Goal: Task Accomplishment & Management: Complete application form

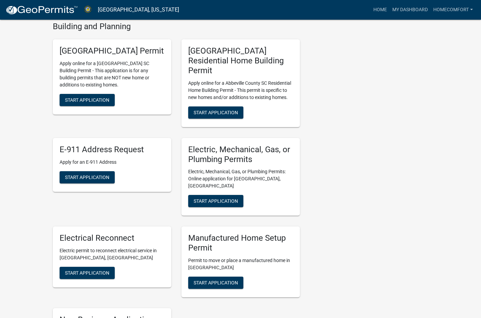
scroll to position [271, 0]
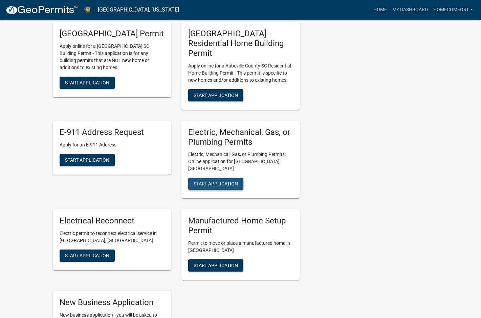
click at [215, 181] on span "Start Application" at bounding box center [216, 183] width 44 height 5
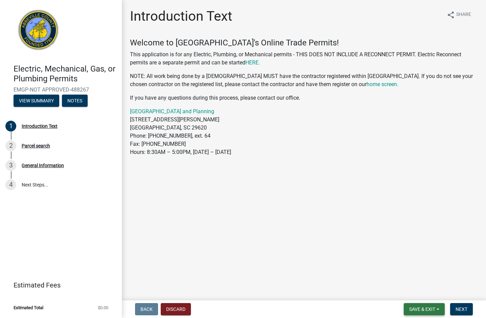
click at [271, 309] on span "Save & Exit" at bounding box center [422, 308] width 26 height 5
click at [271, 253] on main "Introduction Text share Share Welcome to [GEOGRAPHIC_DATA]'s Online Trade Permi…" at bounding box center [304, 148] width 364 height 297
click at [271, 309] on button "Next" at bounding box center [461, 309] width 23 height 12
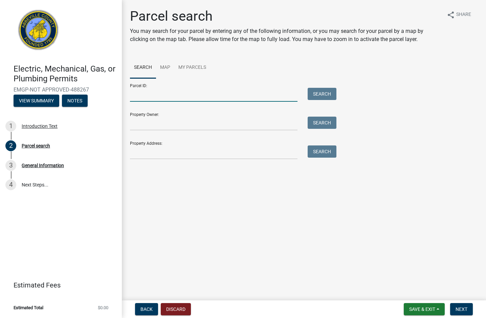
click at [181, 94] on input "Parcel ID:" at bounding box center [214, 95] width 168 height 14
click at [138, 153] on input "Property Address:" at bounding box center [214, 152] width 168 height 14
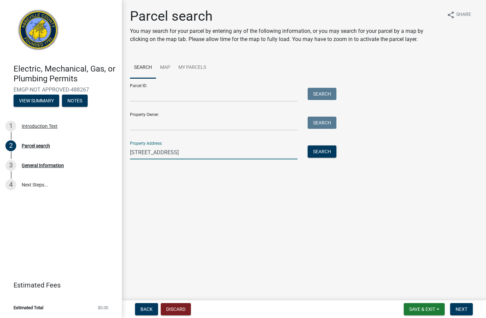
click at [169, 155] on input "[STREET_ADDRESS]" at bounding box center [214, 152] width 168 height 14
type input "[STREET_ADDRESS]"
click at [271, 150] on button "Search" at bounding box center [322, 151] width 29 height 12
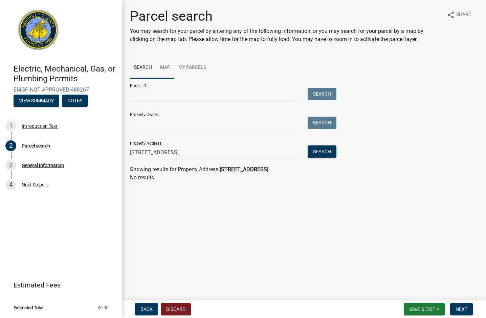
click at [165, 66] on link "Map" at bounding box center [165, 68] width 18 height 22
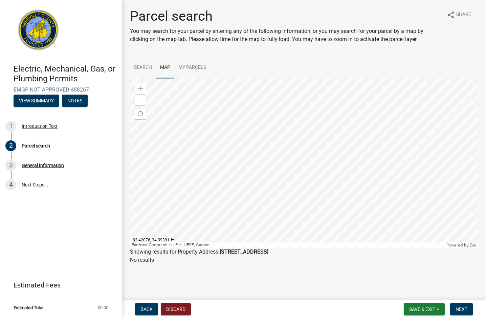
click at [271, 167] on div at bounding box center [304, 162] width 348 height 169
click at [271, 183] on div at bounding box center [304, 162] width 348 height 169
click at [140, 63] on link "Search" at bounding box center [143, 68] width 26 height 22
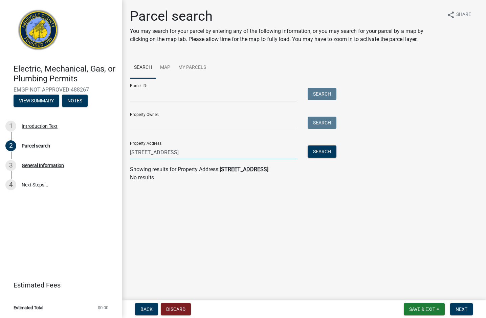
click at [237, 154] on input "[STREET_ADDRESS]" at bounding box center [214, 152] width 168 height 14
click at [271, 152] on button "Search" at bounding box center [322, 151] width 29 height 12
click at [233, 152] on input "[STREET_ADDRESS]" at bounding box center [214, 152] width 168 height 14
drag, startPoint x: 233, startPoint y: 152, endPoint x: 129, endPoint y: 157, distance: 104.7
click at [98, 155] on div "Electric, Mechanical, Gas, or Plumbing Permits EMGP-NOT APPROVED-488267 View Su…" at bounding box center [243, 159] width 486 height 318
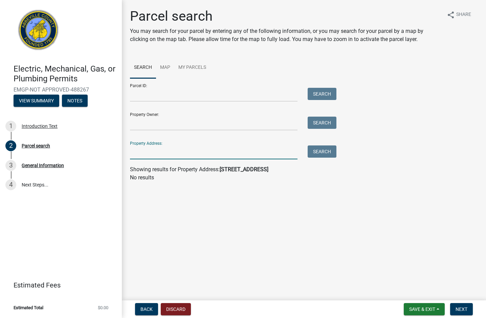
paste input "[STREET_ADDRESS][PERSON_NAME]"
type input "[STREET_ADDRESS][PERSON_NAME]"
click at [271, 148] on button "Search" at bounding box center [322, 151] width 29 height 12
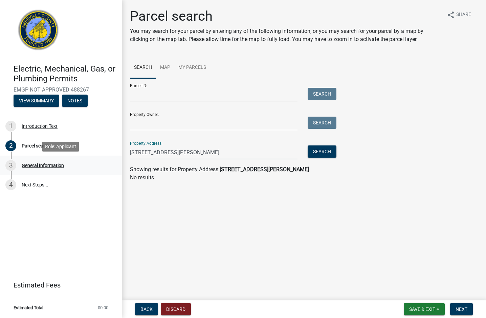
drag, startPoint x: 240, startPoint y: 149, endPoint x: 95, endPoint y: 167, distance: 145.4
click at [95, 167] on div "Electric, Mechanical, Gas, or Plumbing Permits EMGP-NOT APPROVED-488267 View Su…" at bounding box center [243, 159] width 486 height 318
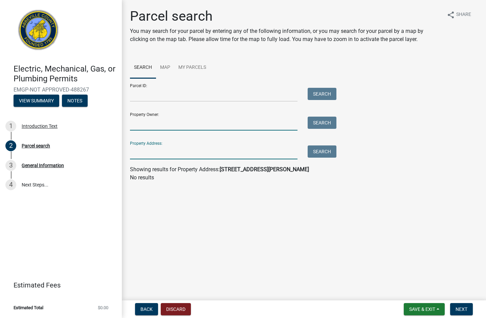
click at [154, 124] on input "Property Owner:" at bounding box center [214, 123] width 168 height 14
type input "[PERSON_NAME]"
click at [271, 121] on button "Search" at bounding box center [322, 122] width 29 height 12
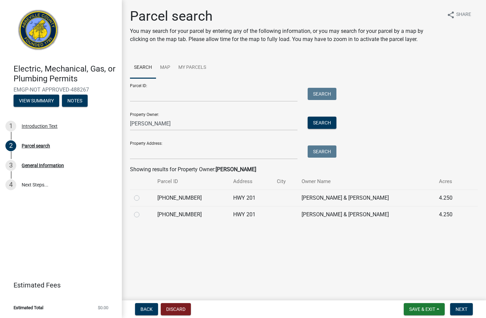
click at [212, 208] on td "[PHONE_NUMBER]" at bounding box center [190, 214] width 75 height 17
click at [182, 216] on td "[PHONE_NUMBER]" at bounding box center [190, 214] width 75 height 17
click at [175, 200] on td "[PHONE_NUMBER]" at bounding box center [190, 197] width 75 height 17
click at [189, 63] on link "My Parcels" at bounding box center [192, 68] width 36 height 22
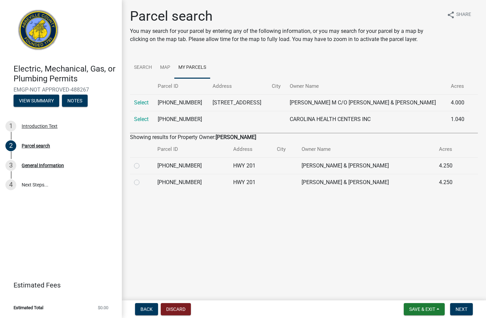
click at [223, 165] on td "[PHONE_NUMBER]" at bounding box center [190, 165] width 75 height 17
click at [271, 168] on td "[PERSON_NAME] & [PERSON_NAME]" at bounding box center [367, 165] width 138 height 17
click at [142, 161] on label at bounding box center [142, 161] width 0 height 0
click at [142, 165] on input "radio" at bounding box center [144, 163] width 4 height 4
radio input "true"
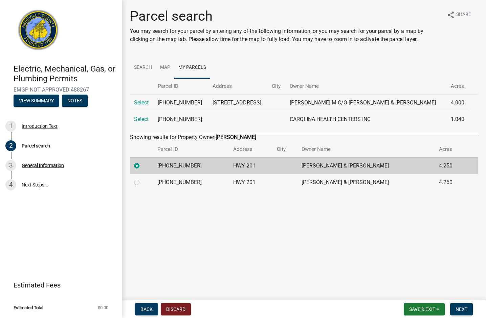
drag, startPoint x: 135, startPoint y: 180, endPoint x: 137, endPoint y: 184, distance: 4.4
click at [142, 178] on label at bounding box center [142, 178] width 0 height 0
click at [142, 181] on input "radio" at bounding box center [144, 180] width 4 height 4
radio input "true"
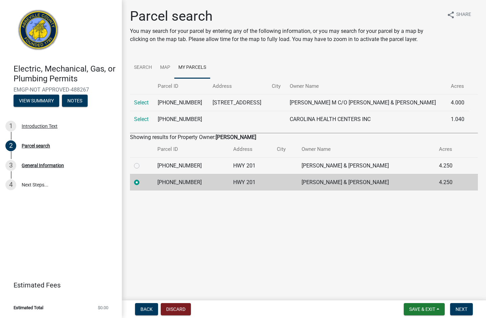
click at [142, 161] on label at bounding box center [142, 161] width 0 height 0
click at [142, 166] on input "radio" at bounding box center [144, 163] width 4 height 4
radio input "true"
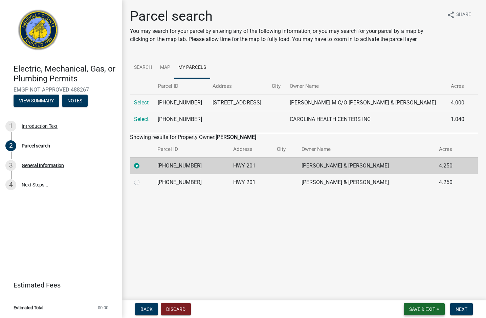
click at [271, 303] on button "Save & Exit" at bounding box center [424, 309] width 41 height 12
click at [271, 275] on button "Save" at bounding box center [418, 275] width 54 height 16
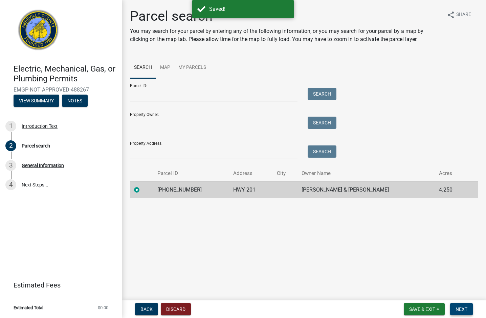
click at [271, 308] on span "Next" at bounding box center [462, 308] width 12 height 5
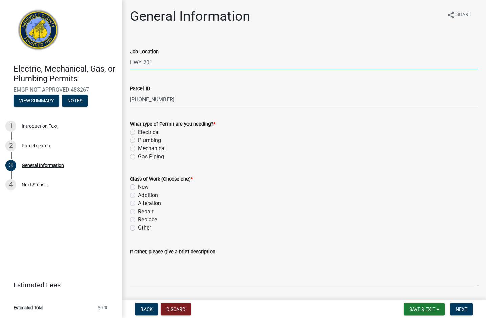
drag, startPoint x: 163, startPoint y: 63, endPoint x: 119, endPoint y: 56, distance: 44.9
click at [119, 56] on div "Electric, Mechanical, Gas, or Plumbing Permits EMGP-NOT APPROVED-488267 View Su…" at bounding box center [243, 159] width 486 height 318
type input "[STREET_ADDRESS]"
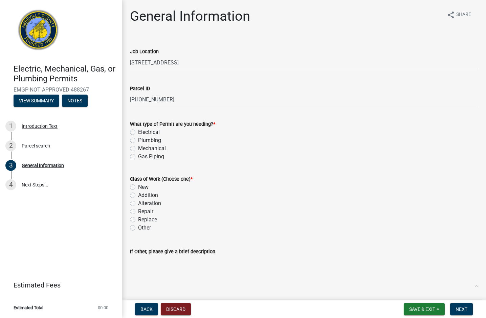
click at [271, 166] on wm-data-entity-input "What type of Permit are you needing? * Electrical Plumbing Mechanical Gas Piping" at bounding box center [304, 139] width 348 height 55
click at [148, 156] on label "Gas Piping" at bounding box center [151, 156] width 26 height 8
click at [143, 156] on input "Gas Piping" at bounding box center [140, 154] width 4 height 4
radio input "true"
click at [138, 188] on label "New" at bounding box center [143, 187] width 10 height 8
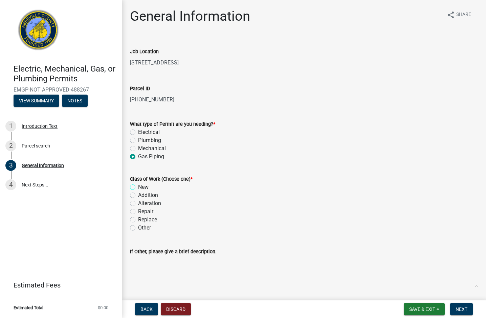
click at [138, 187] on input "New" at bounding box center [140, 185] width 4 height 4
radio input "true"
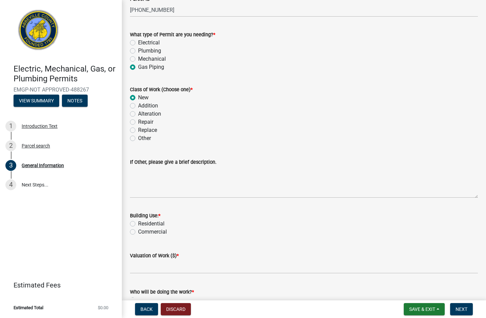
scroll to position [102, 0]
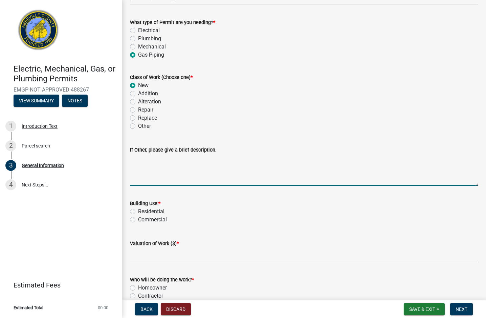
click at [140, 170] on textarea "If Other, please give a brief description." at bounding box center [304, 170] width 348 height 32
paste textarea "Install and pressure test gas lines for propane system on new home."
click at [271, 163] on textarea "Install and pressure test gas lines for propane system on new home." at bounding box center [304, 170] width 348 height 32
paste textarea ". Installation is for Propane stove, dryer, and generator."
type textarea "Install and pressure test gas lines for propane system on new home.. Installati…"
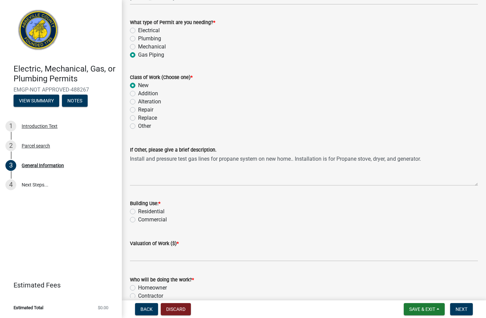
click at [150, 214] on label "Residential" at bounding box center [151, 211] width 26 height 8
click at [143, 212] on input "Residential" at bounding box center [140, 209] width 4 height 4
radio input "true"
click at [158, 256] on input "text" at bounding box center [304, 254] width 348 height 14
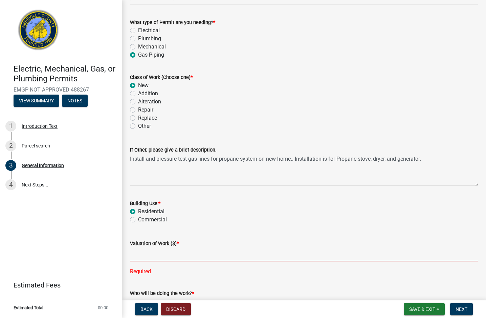
click at [162, 251] on input "text" at bounding box center [304, 254] width 348 height 14
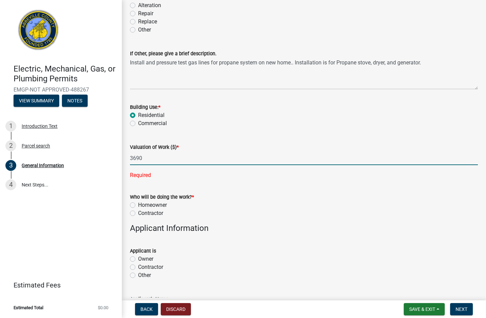
scroll to position [237, 0]
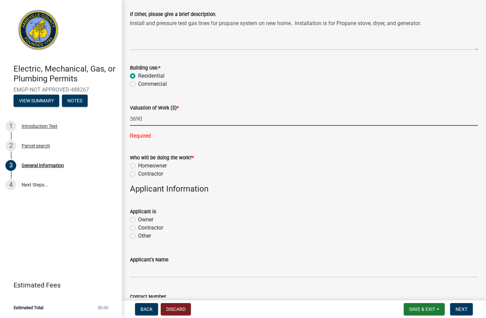
type input "3690"
click at [150, 173] on wm-data-entity-input-list "Job Location [STREET_ADDRESS][GEOGRAPHIC_DATA] ID [PHONE_NUMBER] What type of P…" at bounding box center [304, 129] width 348 height 657
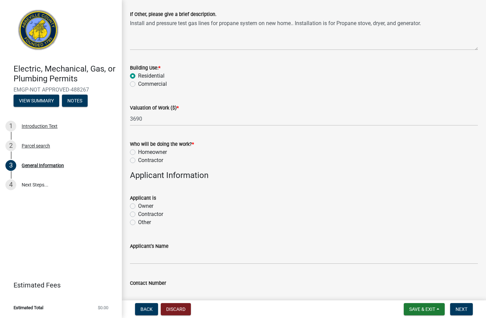
click at [138, 158] on label "Contractor" at bounding box center [150, 160] width 25 height 8
click at [138, 158] on input "Contractor" at bounding box center [140, 158] width 4 height 4
radio input "true"
click at [148, 214] on label "Contractor" at bounding box center [150, 214] width 25 height 8
click at [143, 214] on input "Contractor" at bounding box center [140, 212] width 4 height 4
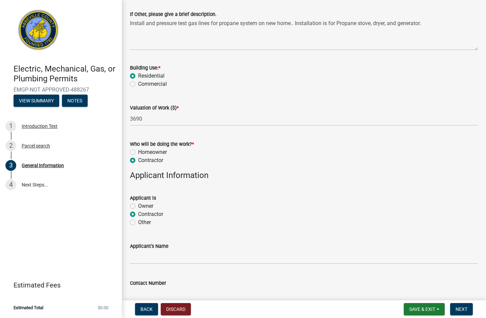
radio input "true"
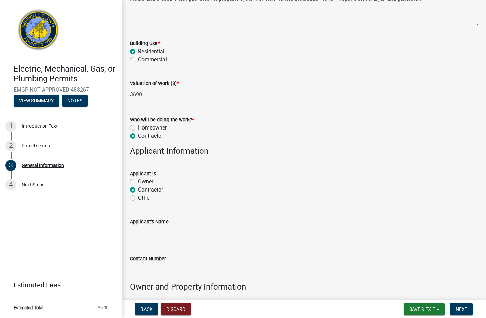
scroll to position [305, 0]
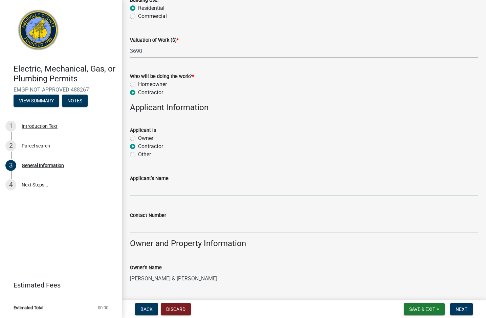
click at [141, 193] on input "Applicant's Name" at bounding box center [304, 189] width 348 height 14
type input "Home Comfort Systems"
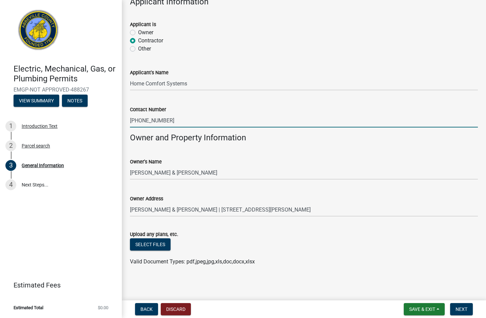
scroll to position [411, 0]
type input "[PHONE_NUMBER]"
click at [271, 311] on span "Next" at bounding box center [462, 308] width 12 height 5
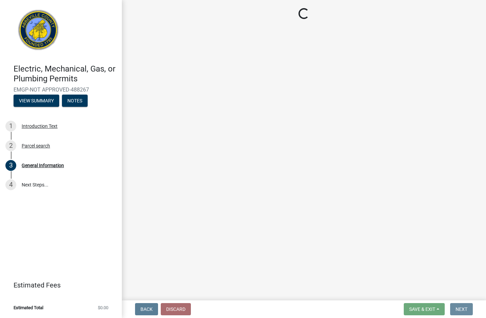
scroll to position [0, 0]
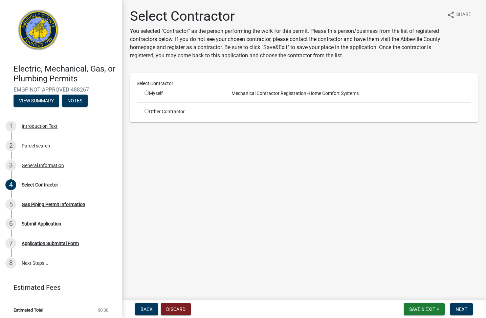
click at [146, 91] on input "radio" at bounding box center [147, 92] width 4 height 4
radio input "true"
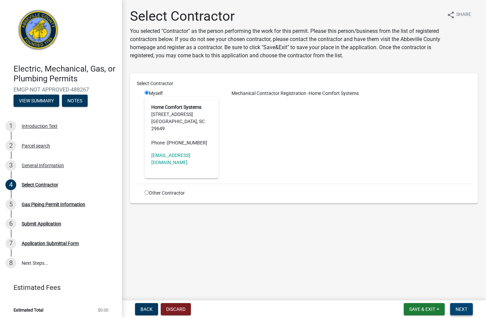
click at [271, 309] on button "Next" at bounding box center [461, 309] width 23 height 12
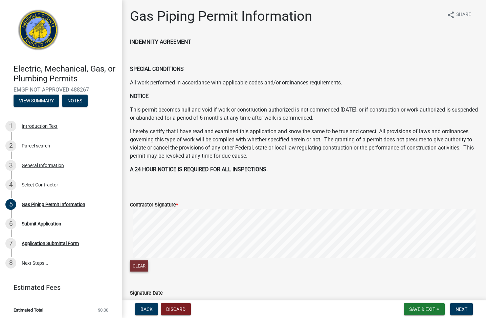
click at [134, 262] on button "Clear" at bounding box center [139, 265] width 18 height 11
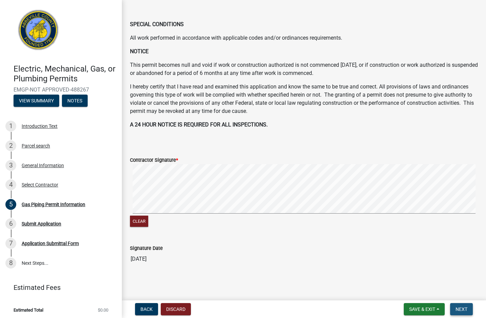
click at [271, 308] on span "Next" at bounding box center [462, 308] width 12 height 5
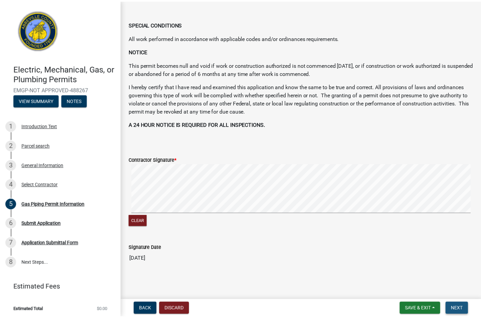
scroll to position [0, 0]
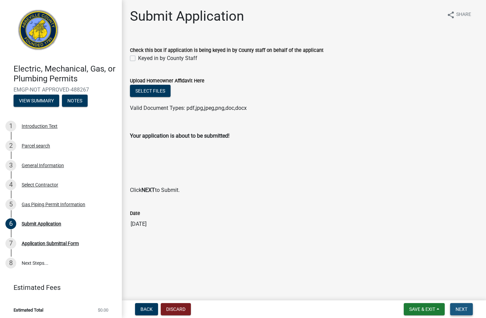
click at [271, 309] on span "Next" at bounding box center [462, 308] width 12 height 5
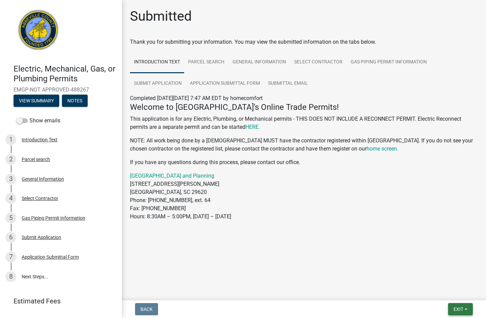
click at [271, 305] on button "Exit" at bounding box center [460, 309] width 25 height 12
click at [271, 291] on button "Save & Exit" at bounding box center [446, 291] width 54 height 16
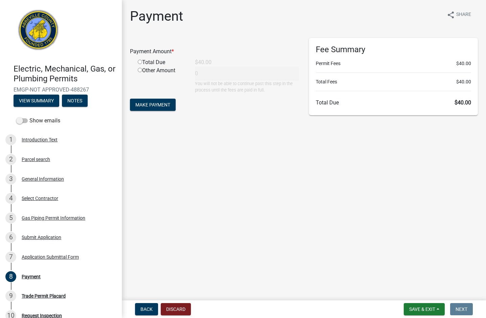
click at [140, 62] on input "radio" at bounding box center [140, 62] width 4 height 4
radio input "true"
type input "40"
